Goal: Navigation & Orientation: Find specific page/section

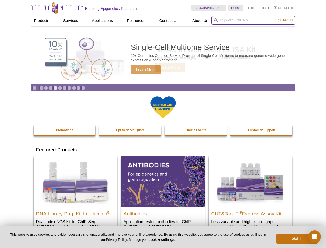
click at [253, 20] on input "search" at bounding box center [253, 20] width 84 height 9
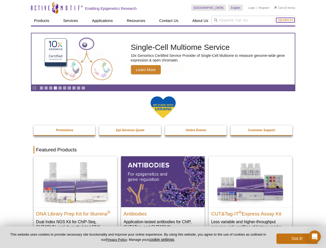
click at [285, 20] on span "Search" at bounding box center [285, 20] width 15 height 4
click at [34, 88] on icon "Pause" at bounding box center [34, 87] width 3 height 3
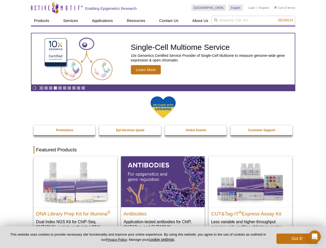
click at [41, 88] on link "Go to slide 1" at bounding box center [42, 88] width 4 height 4
click at [46, 88] on link "Go to slide 2" at bounding box center [46, 88] width 4 height 4
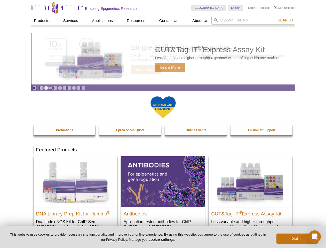
click at [51, 88] on link "Go to slide 3" at bounding box center [51, 88] width 4 height 4
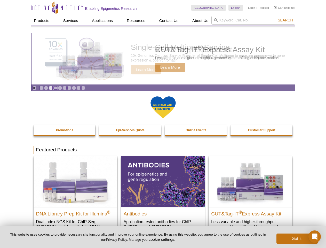
click at [55, 88] on link "Go to slide 4" at bounding box center [55, 88] width 4 height 4
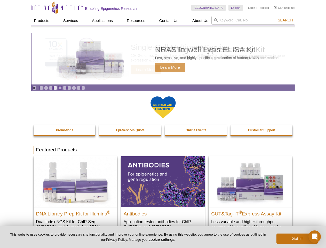
click at [60, 88] on link "Go to slide 5" at bounding box center [60, 88] width 4 height 4
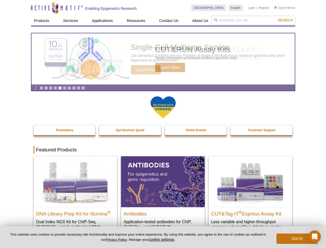
click at [65, 88] on link "Go to slide 6" at bounding box center [65, 88] width 4 height 4
click at [69, 88] on link "Go to slide 7" at bounding box center [69, 88] width 4 height 4
